Goal: Transaction & Acquisition: Download file/media

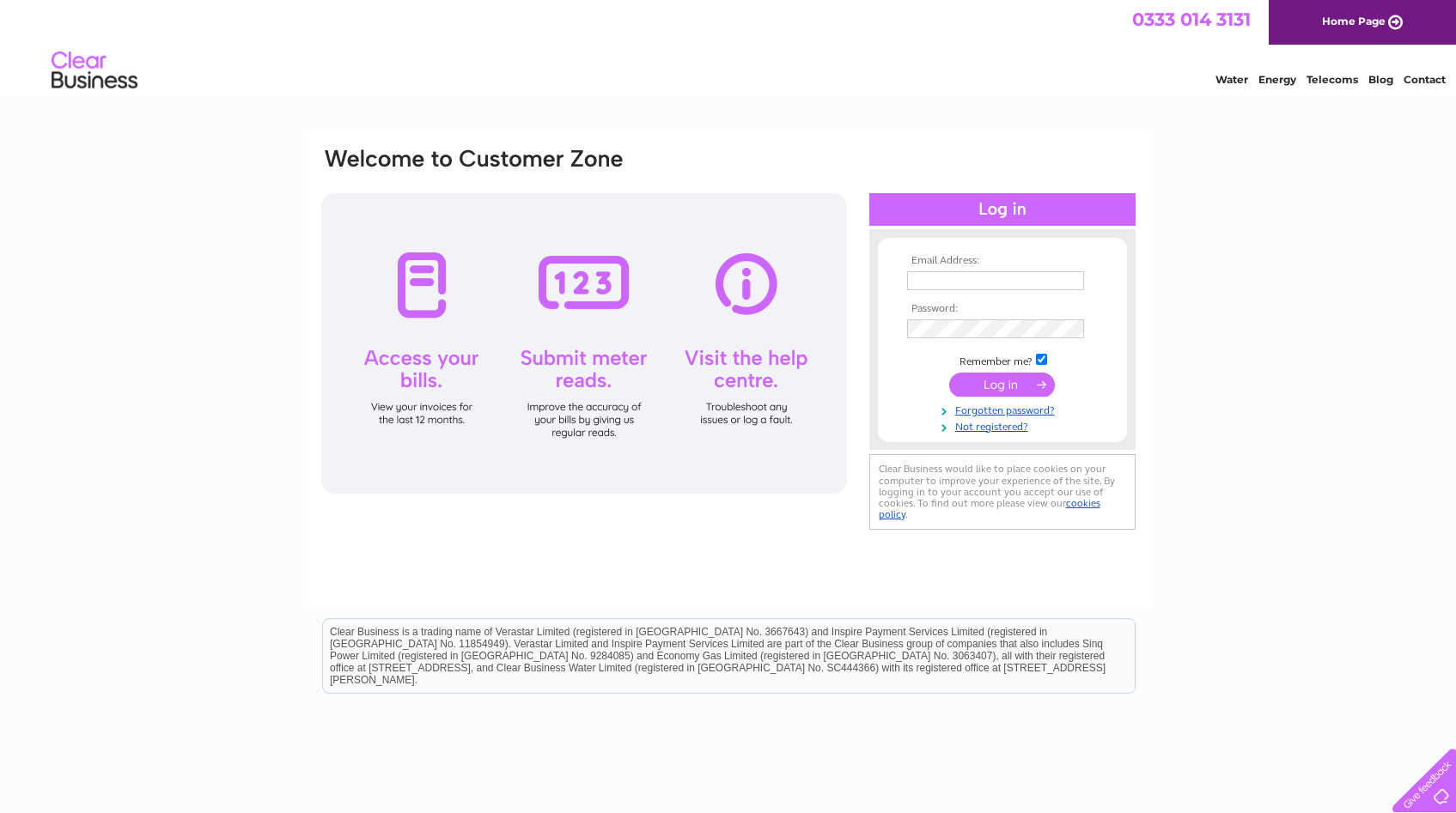
type input "sara@footmedpodiatry.co.uk"
click at [999, 382] on input "submit" at bounding box center [1002, 385] width 106 height 24
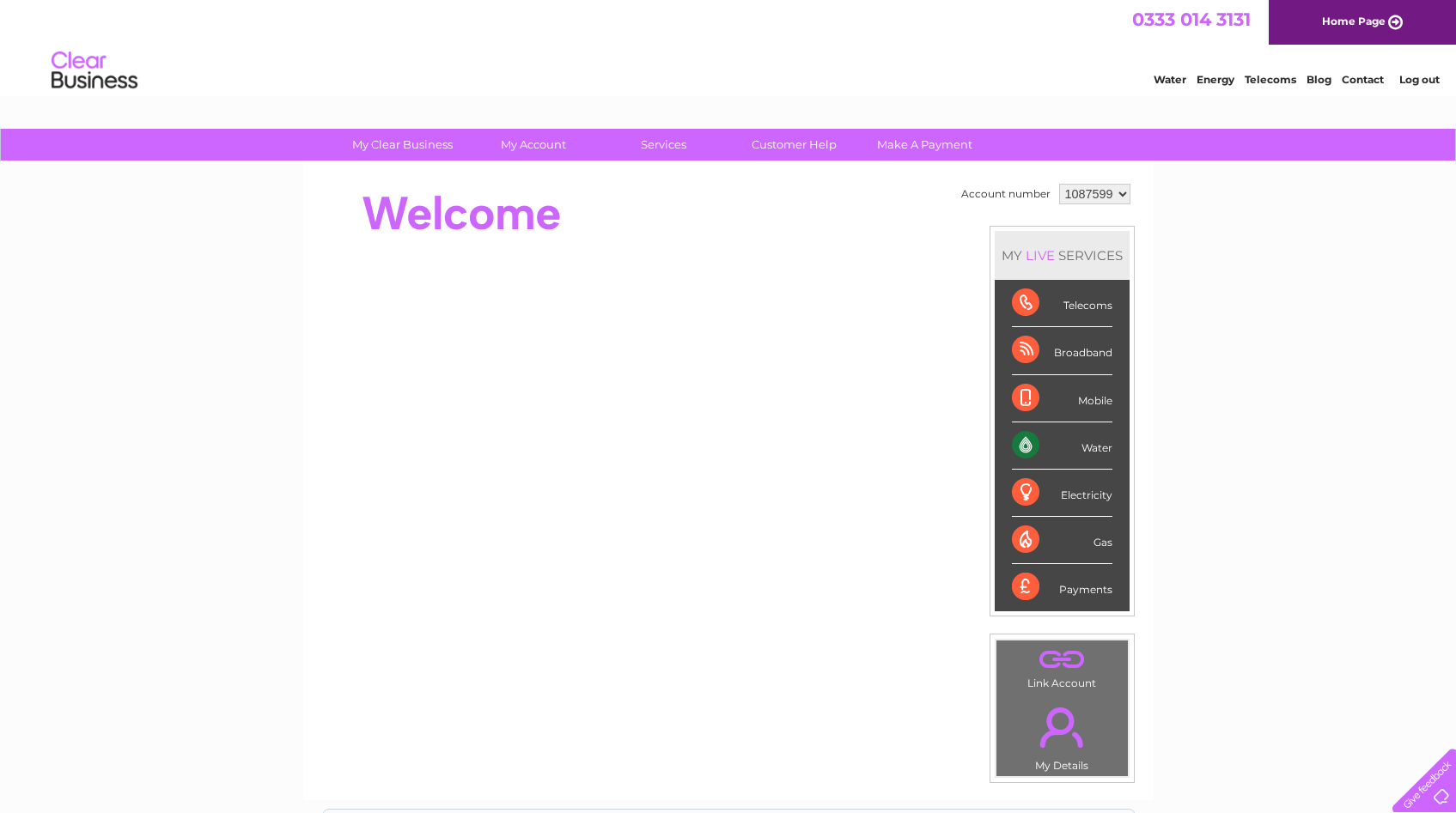
click at [1110, 197] on select "1087599" at bounding box center [1095, 194] width 71 height 21
click at [1059, 184] on select "1087599" at bounding box center [1095, 194] width 71 height 21
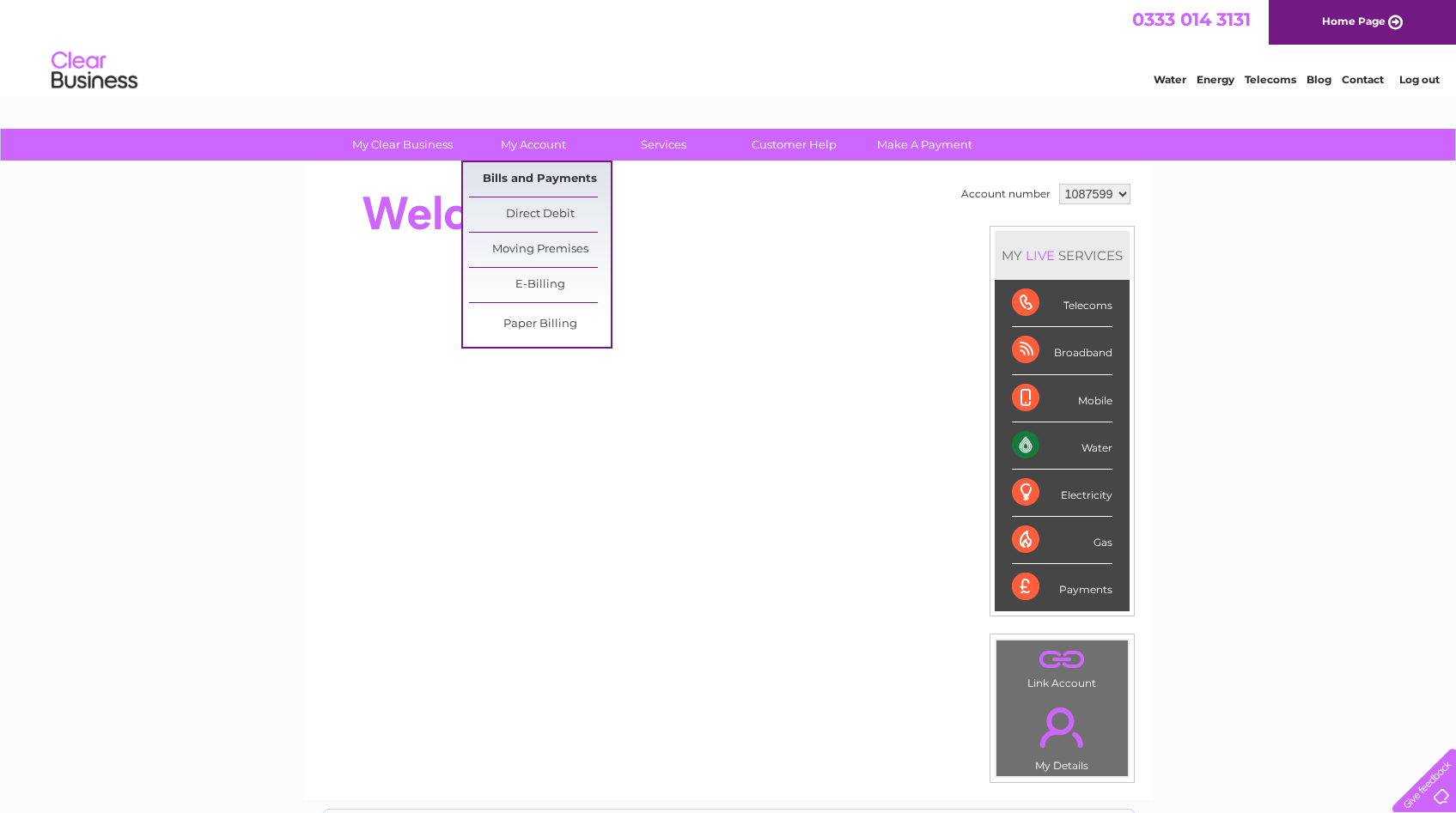
click at [531, 175] on link "Bills and Payments" at bounding box center [539, 180] width 141 height 35
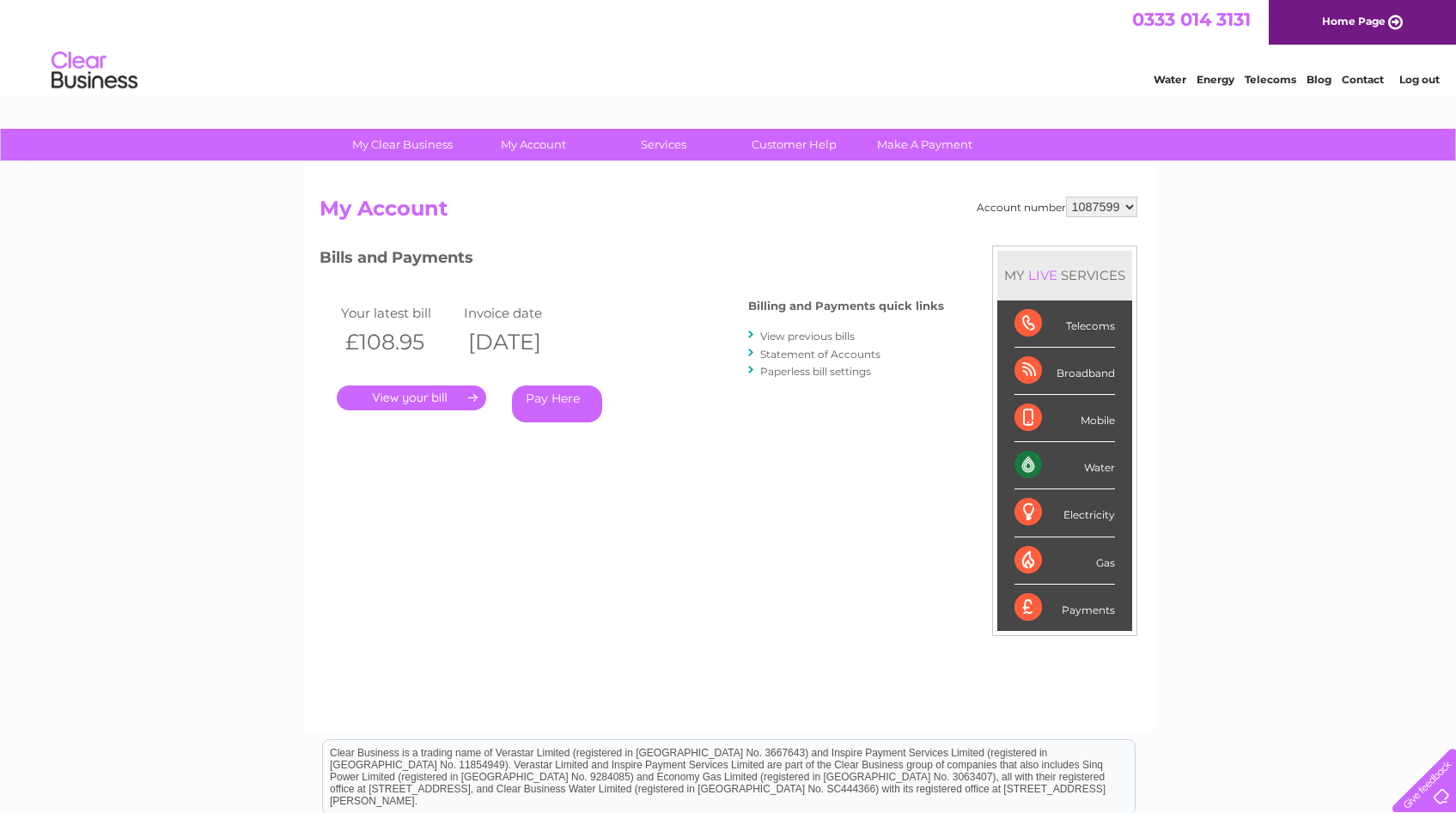
click at [429, 396] on link "." at bounding box center [411, 397] width 150 height 25
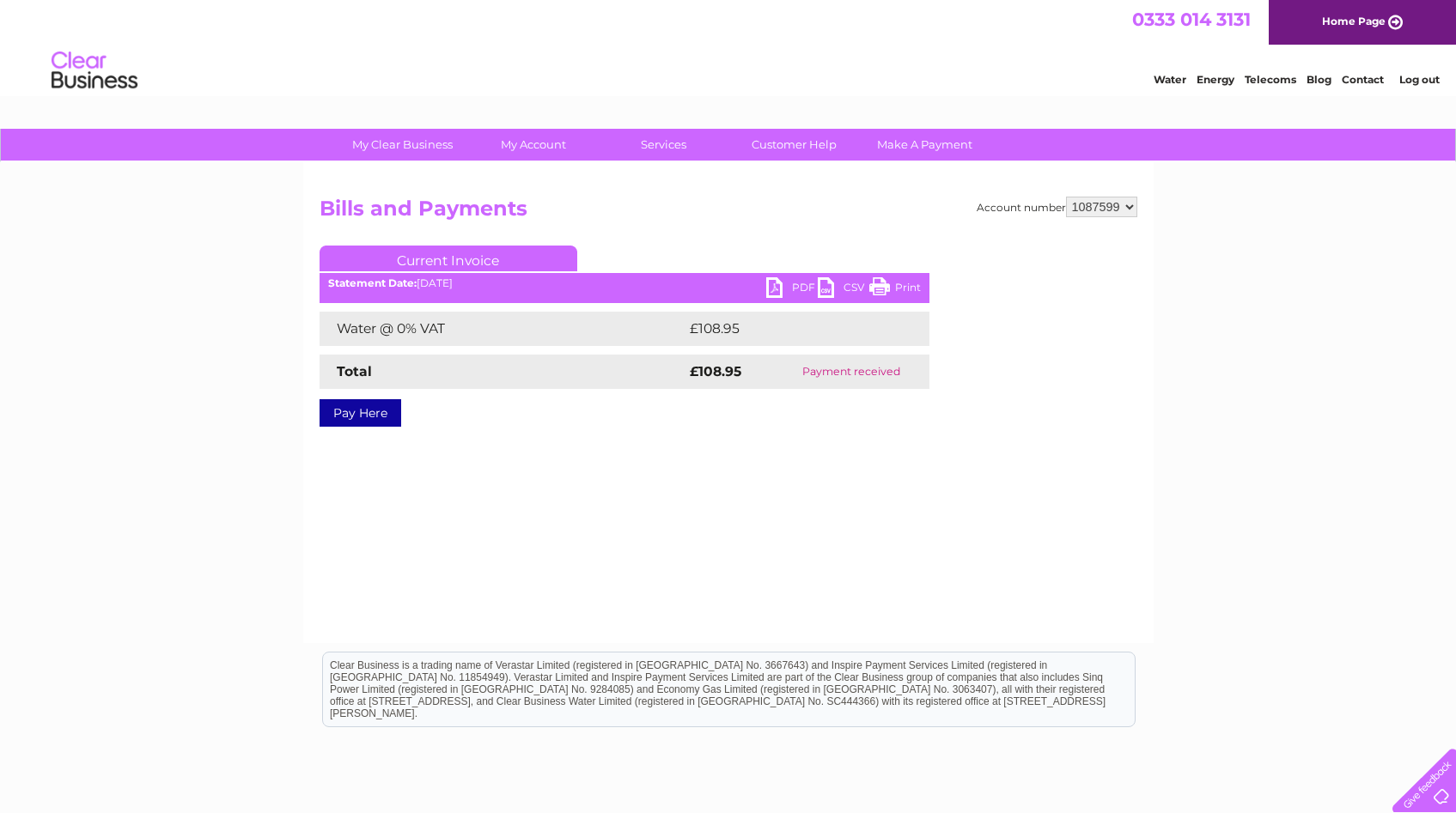
click at [794, 286] on link "PDF" at bounding box center [791, 289] width 52 height 25
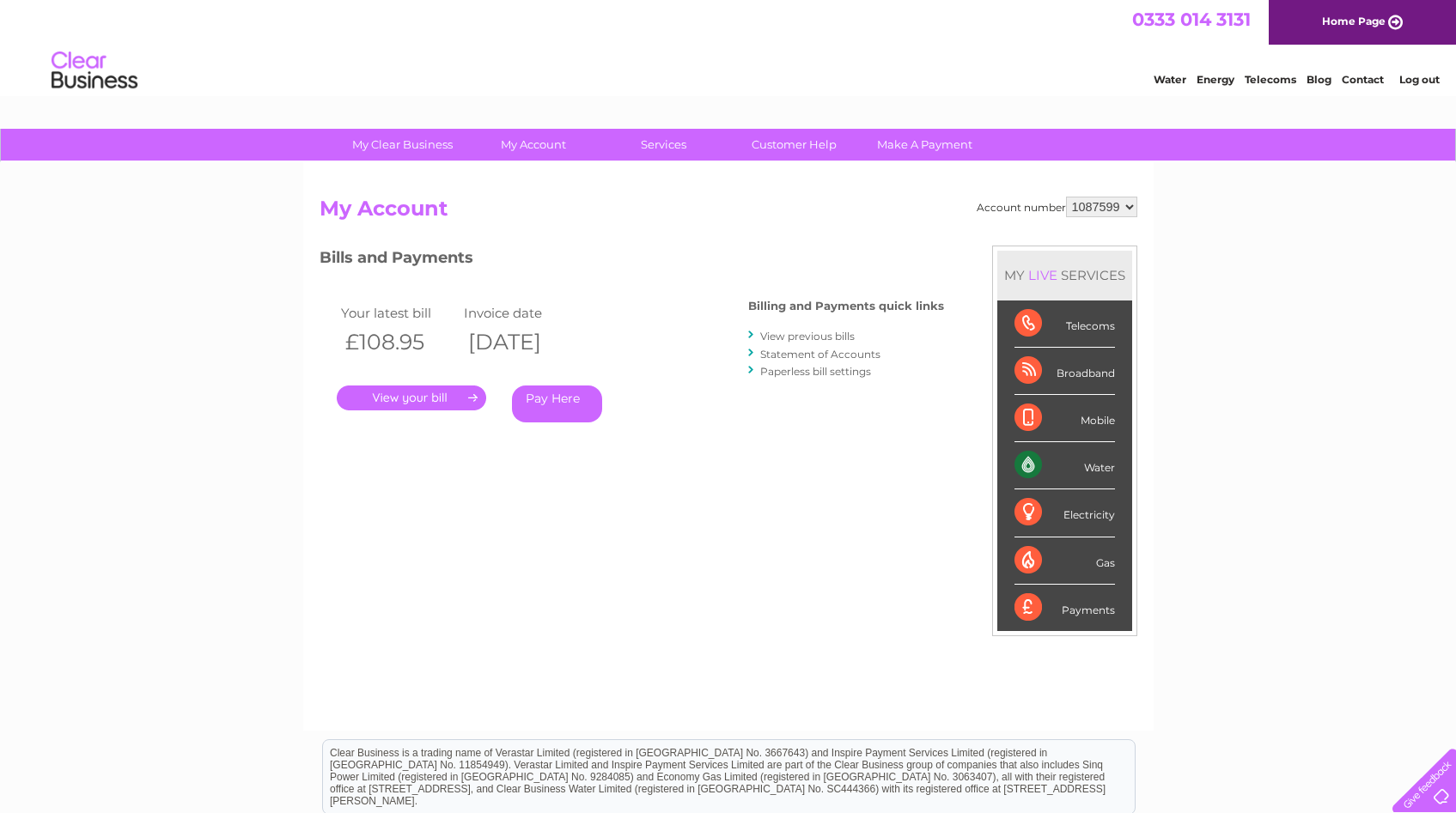
click at [790, 334] on link "View previous bills" at bounding box center [808, 336] width 95 height 13
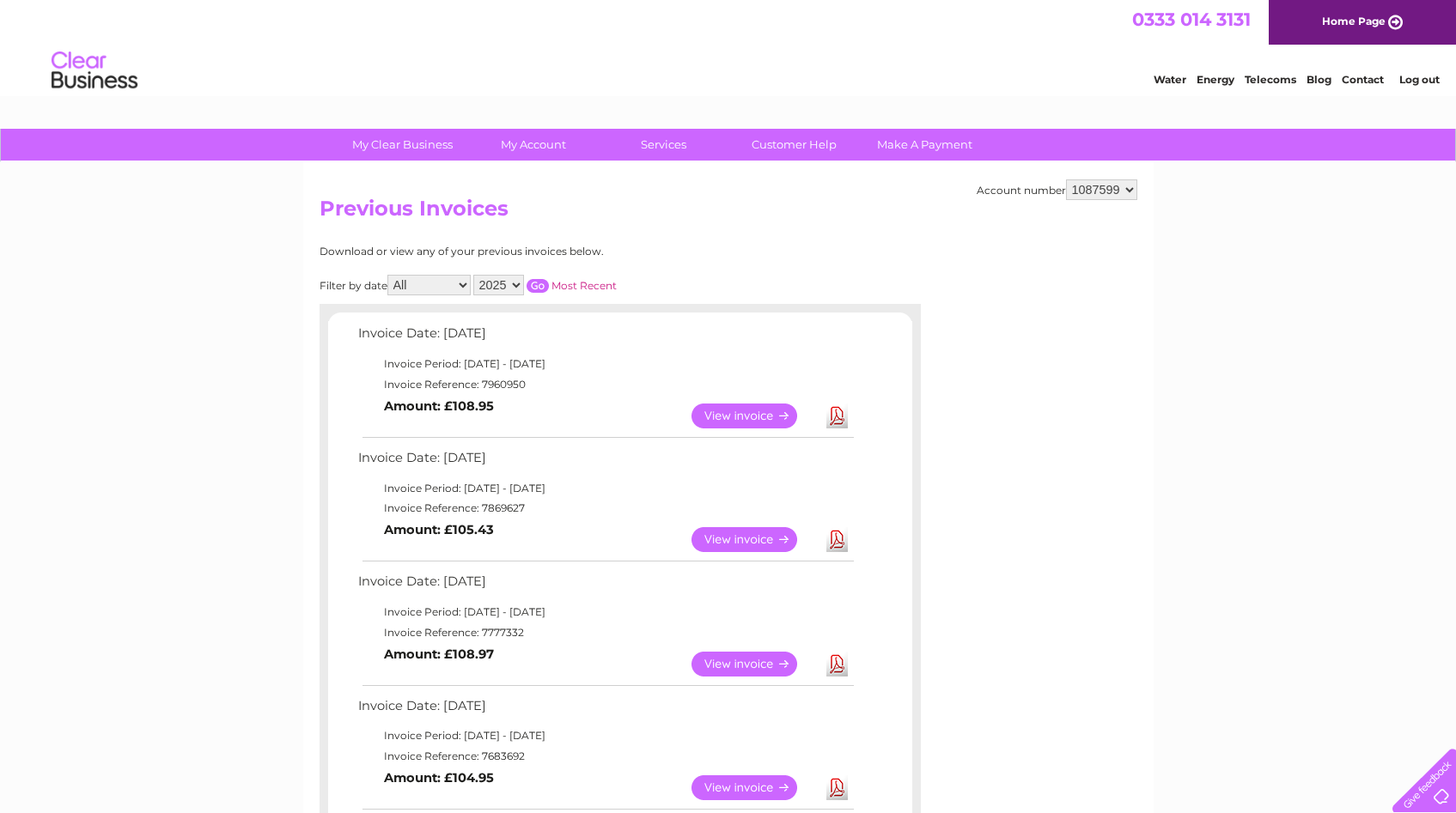
click at [839, 542] on link "Download" at bounding box center [837, 540] width 22 height 25
click at [842, 666] on link "Download" at bounding box center [837, 664] width 22 height 25
